Goal: Find contact information: Obtain details needed to contact an individual or organization

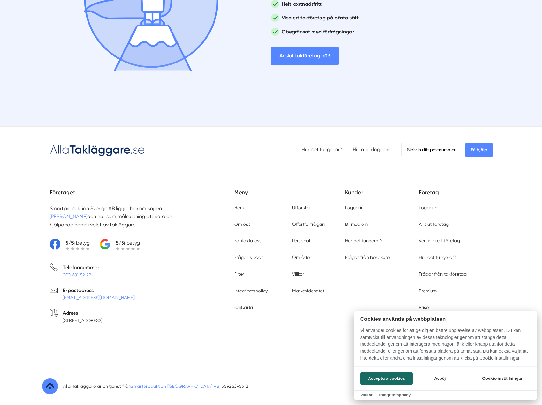
scroll to position [2090, 0]
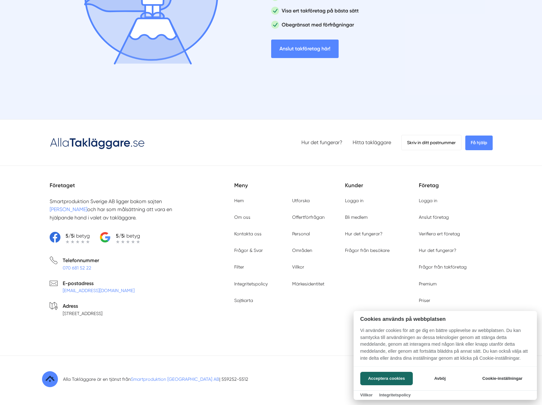
drag, startPoint x: 248, startPoint y: 97, endPoint x: 235, endPoint y: 226, distance: 128.8
click at [219, 375] on div at bounding box center [271, 202] width 542 height 405
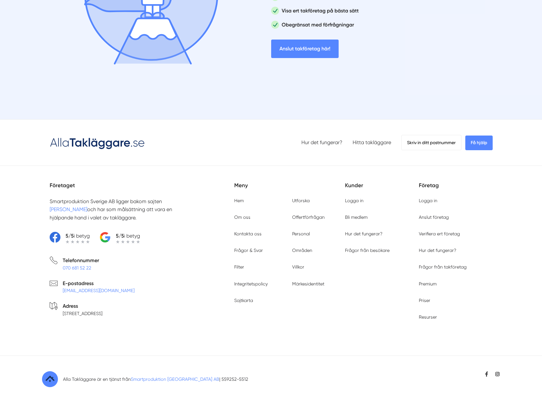
drag, startPoint x: 222, startPoint y: 378, endPoint x: 221, endPoint y: 381, distance: 3.6
click at [193, 381] on div "Alla Takläggare är en tjänst från Smartproduktion [GEOGRAPHIC_DATA] AB | 559252…" at bounding box center [271, 379] width 459 height 36
copy p "559252-5512"
click at [322, 340] on div "Företaget Smartproduktion Sverige AB ligger bakom sajten Alla Takläggare och ha…" at bounding box center [271, 260] width 459 height 179
click at [517, 332] on div "Hur det fungerar? Hitta takläggare Skriv in ditt postnummer Få hjälp Företaget …" at bounding box center [271, 261] width 542 height 272
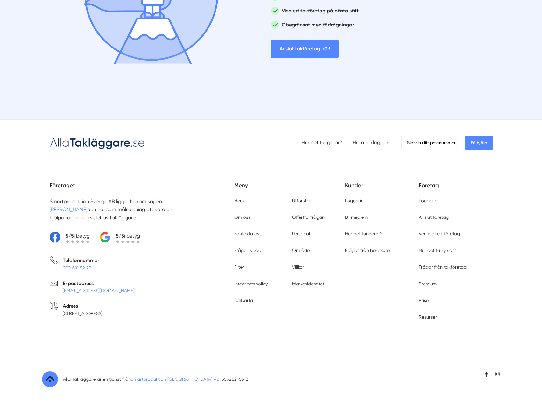
drag, startPoint x: 217, startPoint y: 72, endPoint x: 184, endPoint y: 294, distance: 225.0
drag, startPoint x: 51, startPoint y: 199, endPoint x: 115, endPoint y: 199, distance: 63.7
click at [115, 199] on p "Smartproduktion Sverige AB ligger bakom sajten Alla Takläggare och har som måls…" at bounding box center [121, 209] width 143 height 24
copy p "Smartproduktion [GEOGRAPHIC_DATA] AB"
click at [496, 244] on div "Företaget Smartproduktion Sverige AB ligger bakom sajten Alla Takläggare och ha…" at bounding box center [271, 260] width 459 height 179
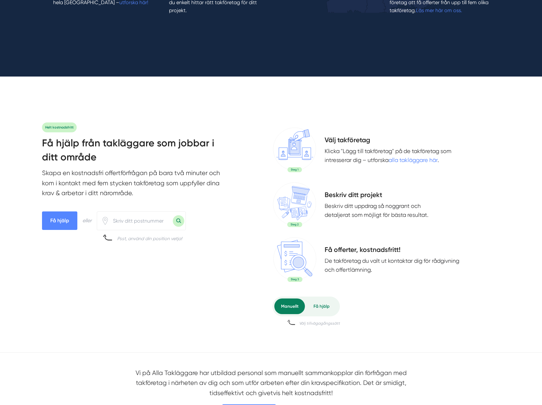
scroll to position [0, 0]
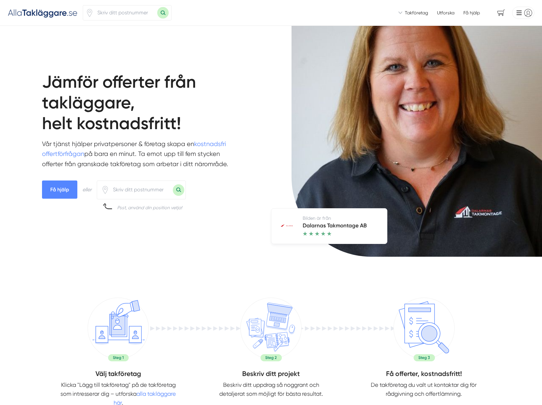
drag, startPoint x: 507, startPoint y: 257, endPoint x: 496, endPoint y: 21, distance: 236.6
click at [245, 65] on main "Jämför offerter från takläggare, helt kostnadsfritt! Vår tjänst hjälper privatp…" at bounding box center [149, 161] width 214 height 200
drag, startPoint x: 245, startPoint y: 65, endPoint x: 233, endPoint y: 68, distance: 12.4
